Goal: Complete application form

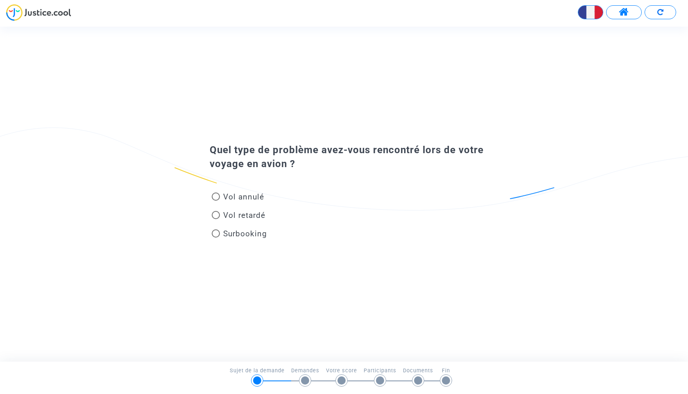
click at [218, 198] on span at bounding box center [216, 196] width 8 height 8
click at [216, 201] on input "Vol annulé" at bounding box center [215, 201] width 0 height 0
radio input "true"
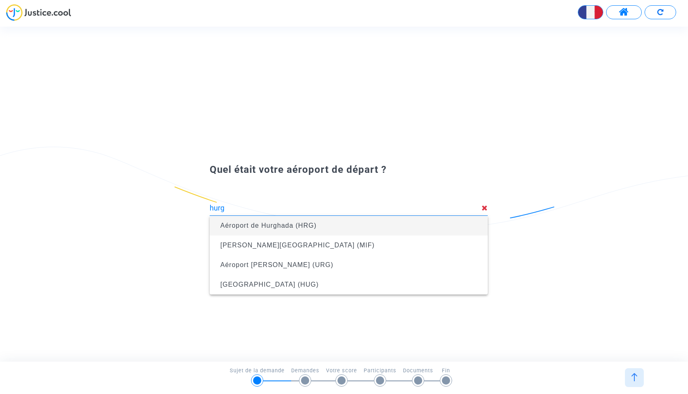
click at [322, 227] on span "Aéroport de Hurghada (HRG)" at bounding box center [348, 226] width 265 height 20
type input "Aéroport de Hurghada (HRG)"
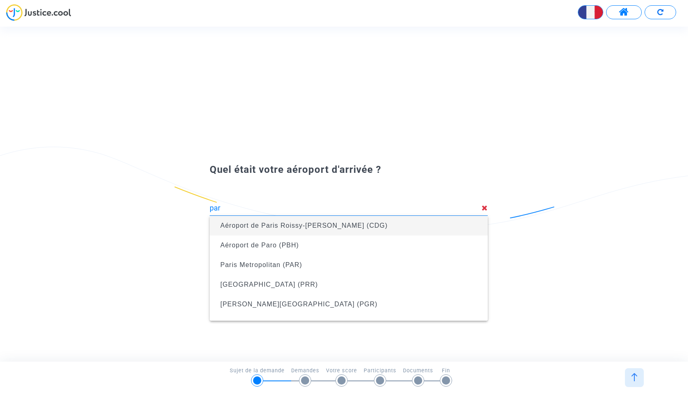
click at [374, 225] on span "Aéroport de Paris Roissy-Charles de Gaulle (CDG)" at bounding box center [303, 225] width 167 height 7
type input "Aéroport de Paris Roissy-Charles de Gaulle (CDG)"
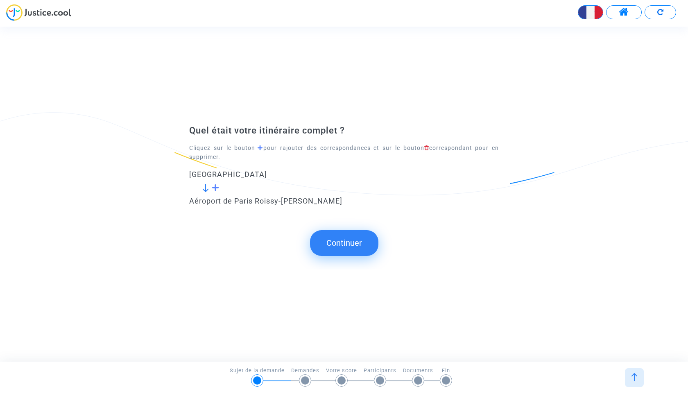
click at [215, 190] on span at bounding box center [216, 187] width 8 height 7
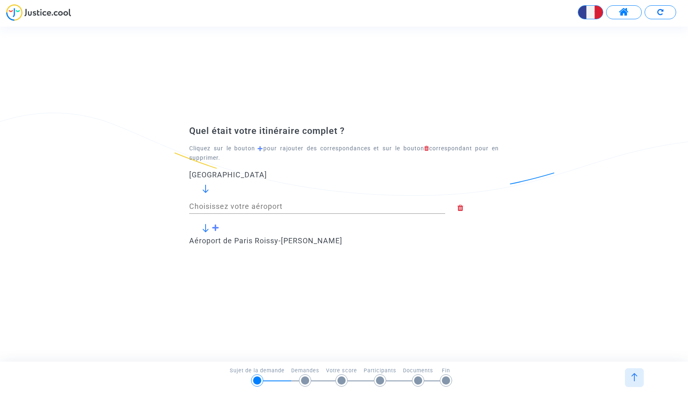
click at [216, 204] on input "Choisissez votre aéroport" at bounding box center [317, 206] width 256 height 8
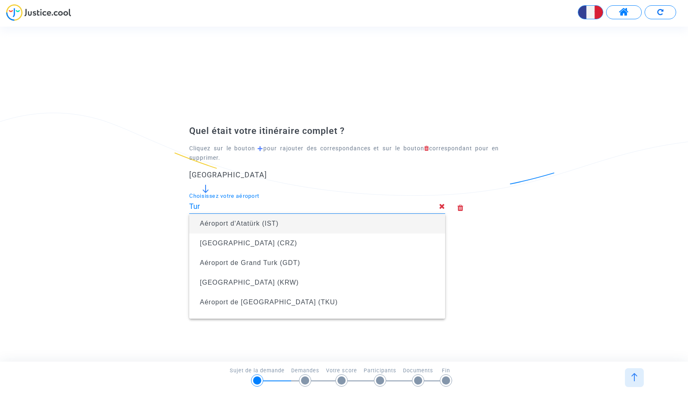
click at [334, 227] on span "Aéroport d'Atatürk (IST)" at bounding box center [317, 224] width 243 height 20
type input "Aéroport d'Atatürk (IST)"
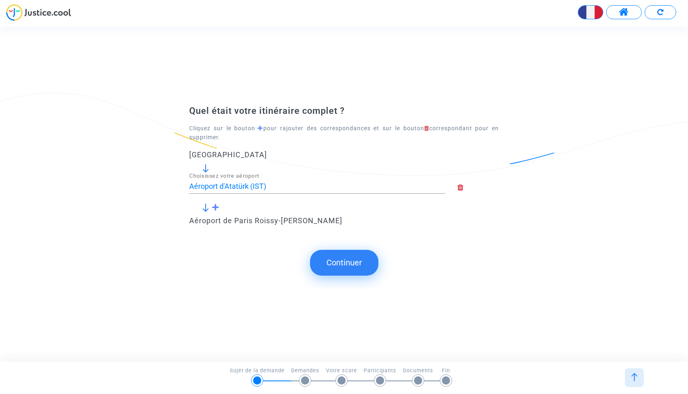
click at [344, 260] on button "Continuer" at bounding box center [344, 262] width 68 height 25
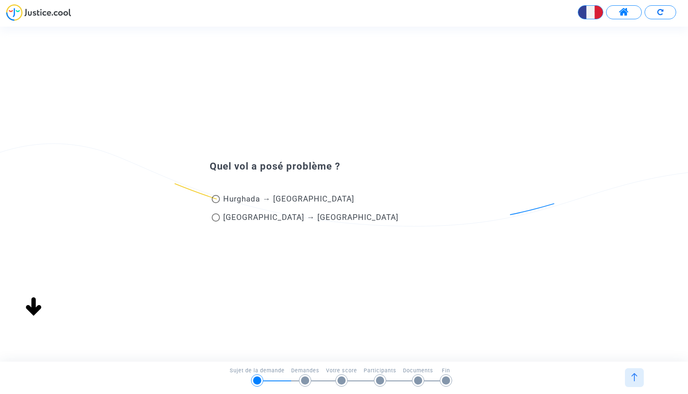
click at [246, 199] on span "Hurghada → Istanbul" at bounding box center [288, 198] width 131 height 9
click at [216, 203] on input "Hurghada → Istanbul" at bounding box center [215, 203] width 0 height 0
radio input "true"
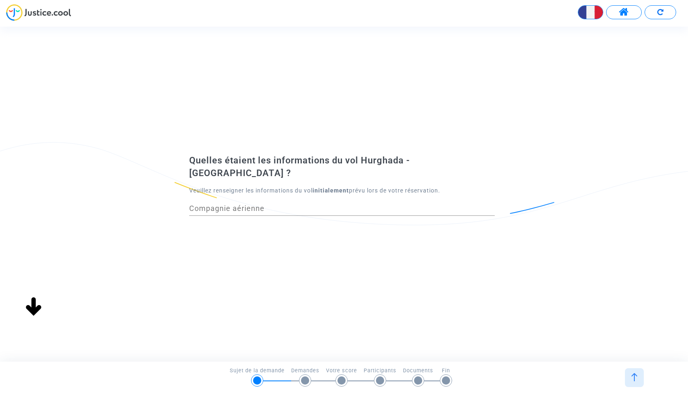
click at [276, 206] on input "Compagnie aérienne" at bounding box center [341, 208] width 305 height 8
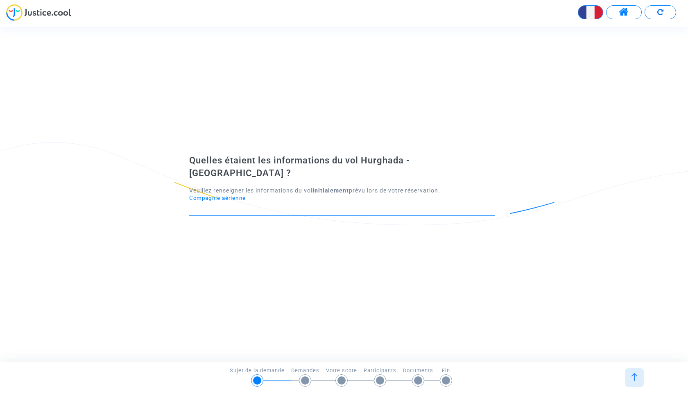
type input "Turkish Airlines"
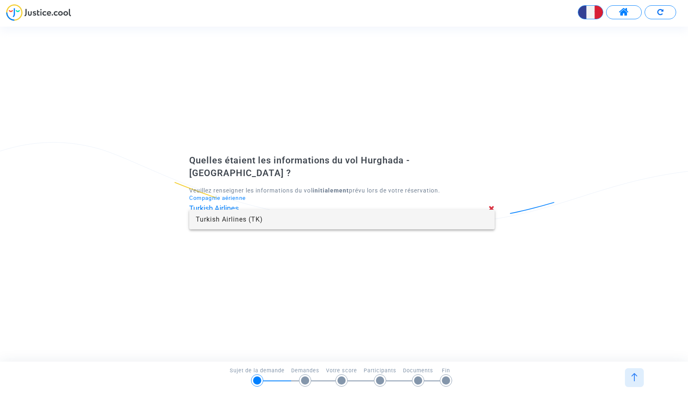
click at [262, 224] on span "Turkish Airlines (TK)" at bounding box center [342, 220] width 292 height 20
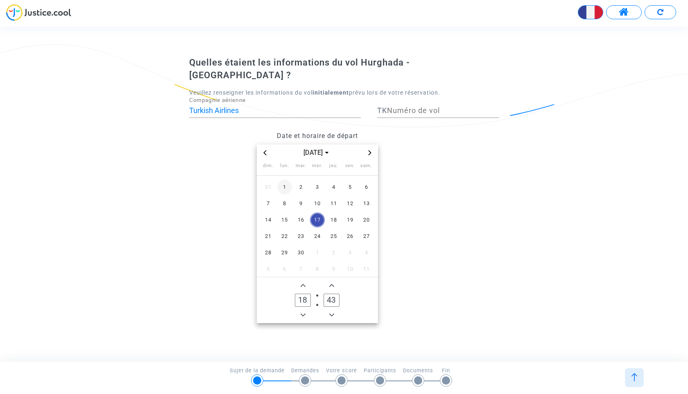
click at [283, 181] on span "1" at bounding box center [284, 187] width 15 height 15
click at [301, 312] on icon "Minus a hour" at bounding box center [302, 314] width 5 height 5
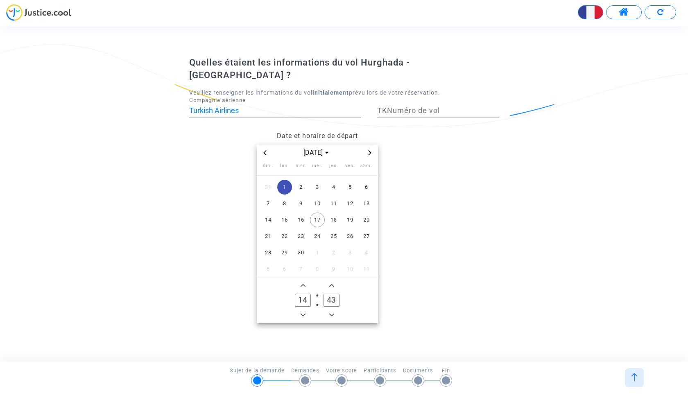
click at [301, 312] on icon "Minus a hour" at bounding box center [302, 314] width 5 height 5
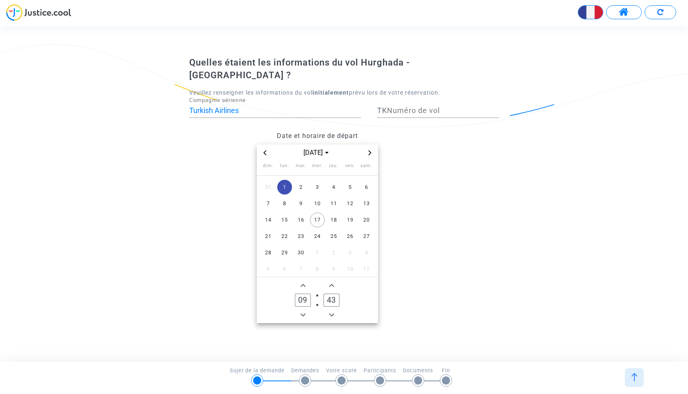
click at [301, 312] on icon "Minus a hour" at bounding box center [302, 314] width 5 height 5
type input "05"
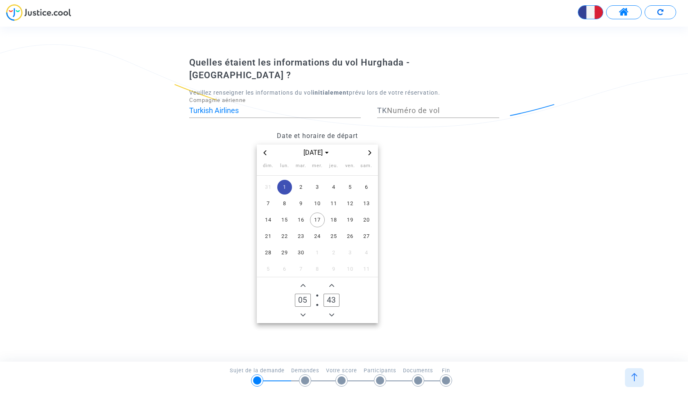
click at [330, 312] on icon "Minus a minute" at bounding box center [331, 314] width 5 height 5
type input "40"
click at [395, 268] on datetime "sept. 2025 dim. lun. mar. mer. jeu. ven. sam. 31 1 2 3 4 5 6 7 8 9 10 11 12 13 …" at bounding box center [317, 234] width 256 height 178
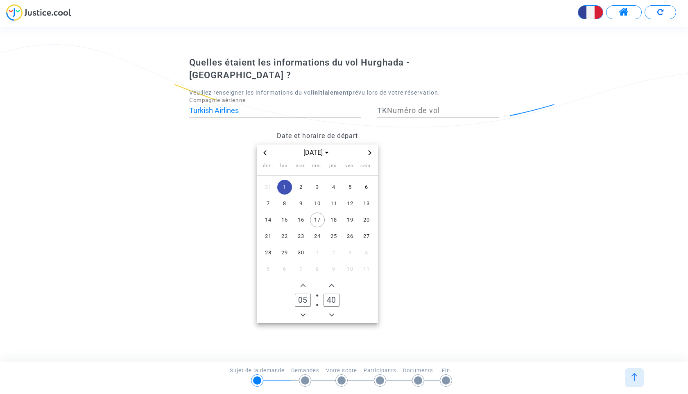
click at [402, 99] on div "Numéro de vol" at bounding box center [443, 107] width 112 height 21
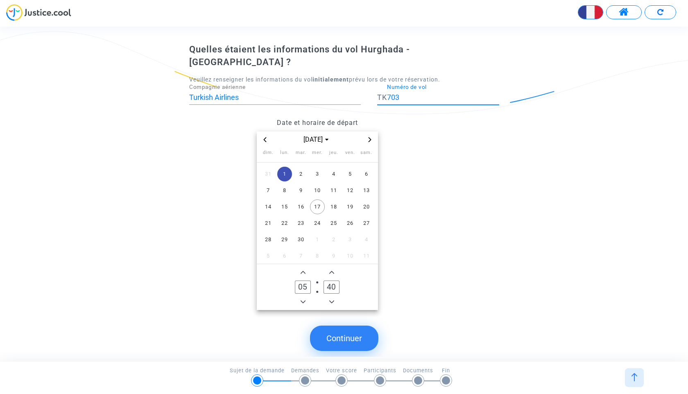
type input "703"
click at [448, 172] on div "Date et horaire de départ sept. 2025 dim. lun. mar. mer. jeu. ven. sam. 31 1 2 …" at bounding box center [317, 212] width 268 height 196
click at [352, 333] on button "Continuer" at bounding box center [344, 337] width 68 height 25
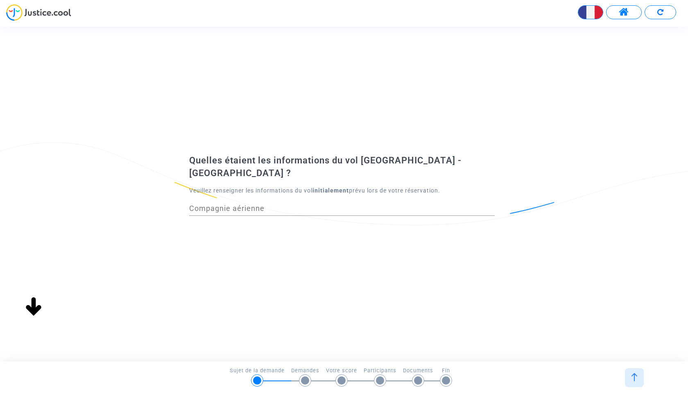
click at [282, 204] on input "Compagnie aérienne" at bounding box center [341, 208] width 305 height 8
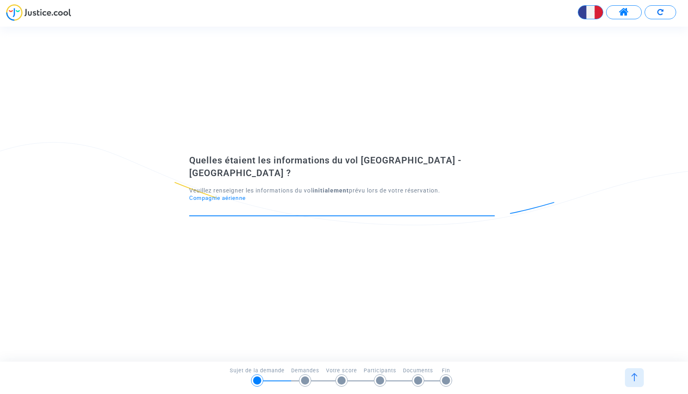
type input "Turkish Airlines"
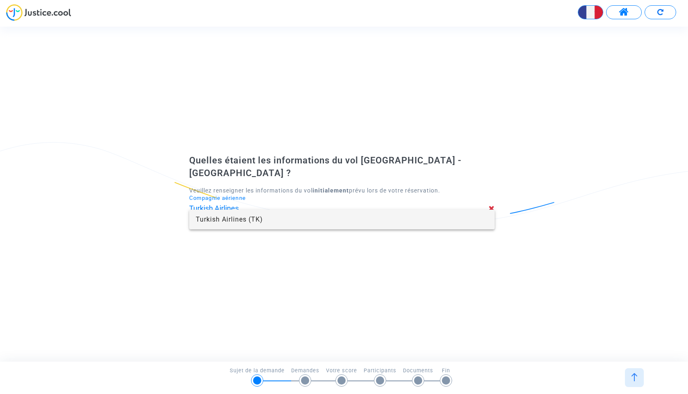
click at [252, 221] on span "Turkish Airlines (TK)" at bounding box center [342, 220] width 292 height 20
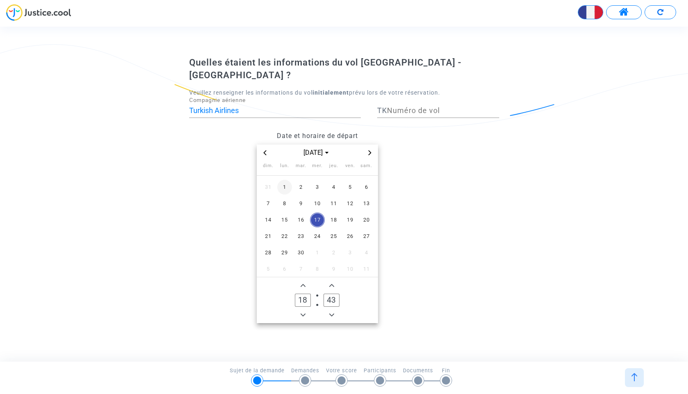
click at [285, 181] on span "1" at bounding box center [284, 187] width 15 height 15
click at [418, 106] on input "Numéro de vol" at bounding box center [443, 110] width 112 height 8
type input "1823"
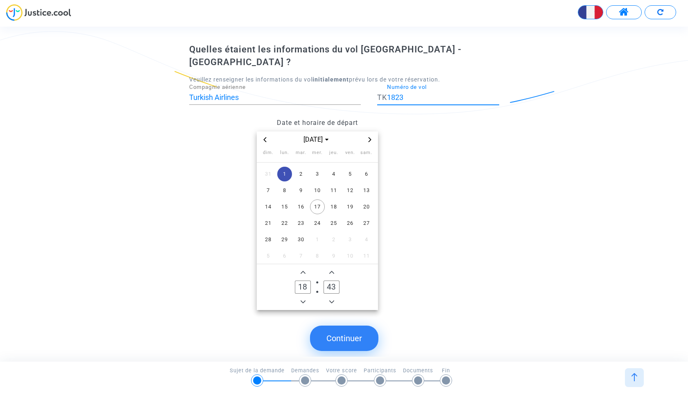
click at [303, 297] on span "Minus a hour" at bounding box center [303, 302] width 10 height 10
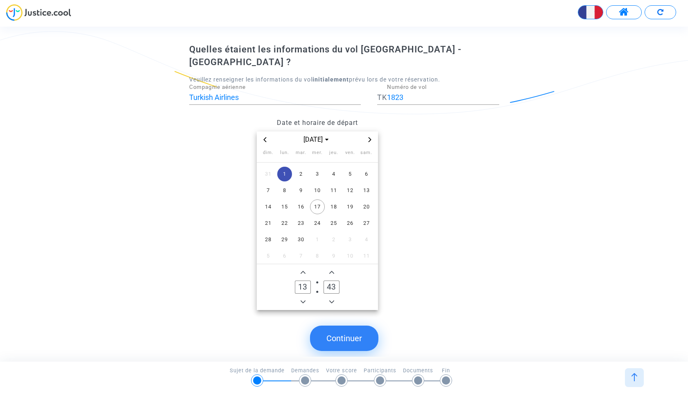
click at [303, 297] on span "Minus a hour" at bounding box center [303, 302] width 10 height 10
type input "10"
click at [334, 297] on span "Minus a minute" at bounding box center [332, 302] width 10 height 10
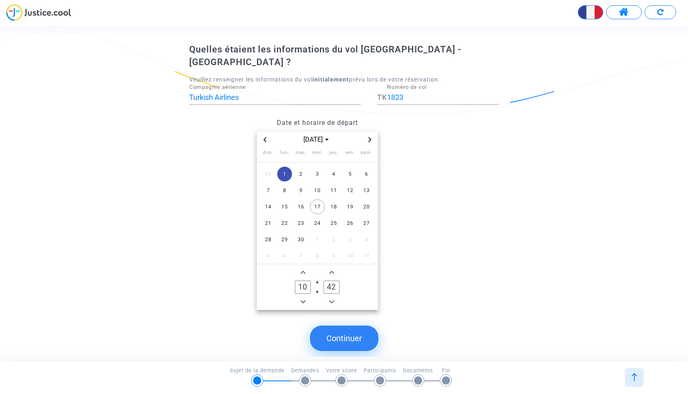
click at [334, 297] on span "Minus a minute" at bounding box center [332, 302] width 10 height 10
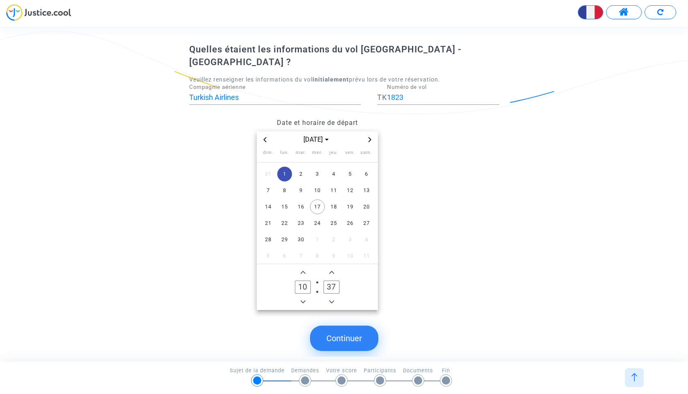
click at [334, 297] on span "Minus a minute" at bounding box center [332, 302] width 10 height 10
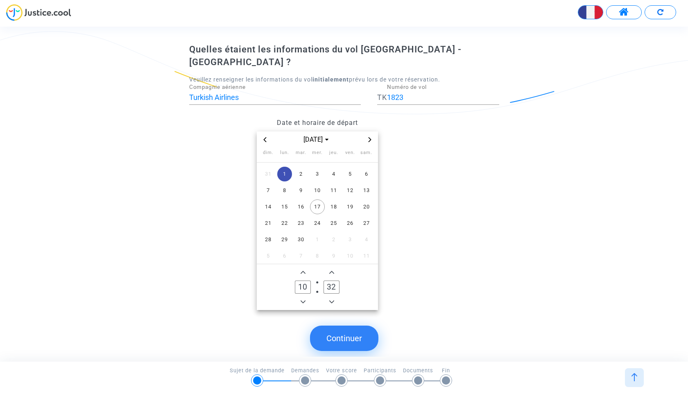
click at [334, 297] on span "Minus a minute" at bounding box center [332, 302] width 10 height 10
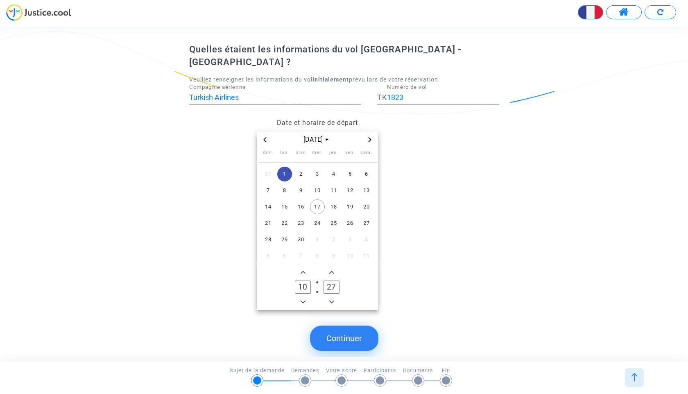
click at [334, 297] on span "Minus a minute" at bounding box center [332, 302] width 10 height 10
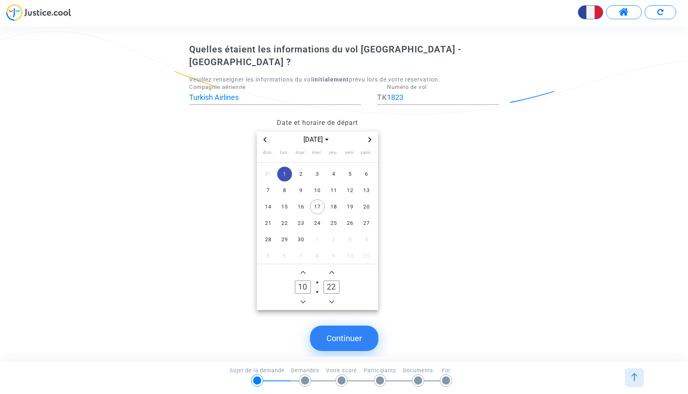
click at [334, 297] on span "Minus a minute" at bounding box center [332, 302] width 10 height 10
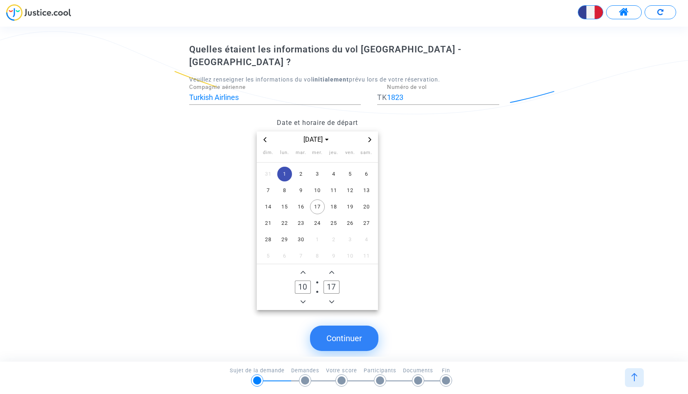
click at [334, 297] on span "Minus a minute" at bounding box center [332, 302] width 10 height 10
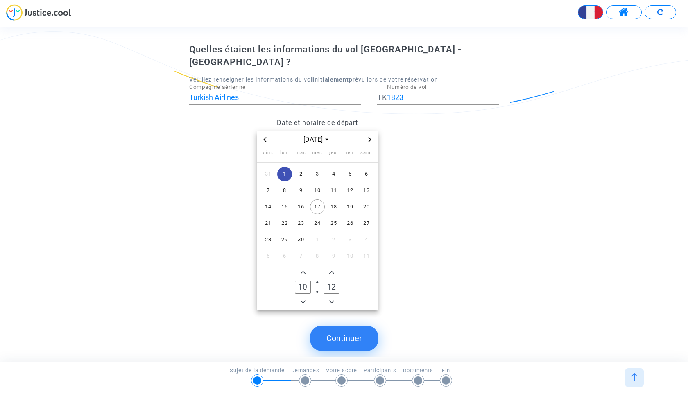
click at [334, 297] on span "Minus a minute" at bounding box center [332, 302] width 10 height 10
type input "10"
click at [339, 325] on button "Continuer" at bounding box center [344, 337] width 68 height 25
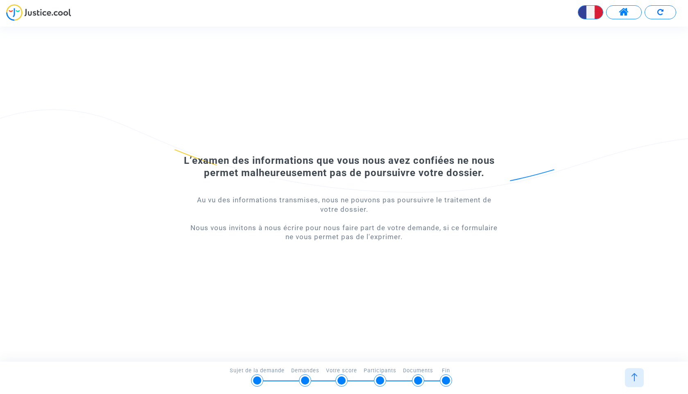
click at [639, 380] on div at bounding box center [634, 377] width 19 height 19
